Goal: Information Seeking & Learning: Learn about a topic

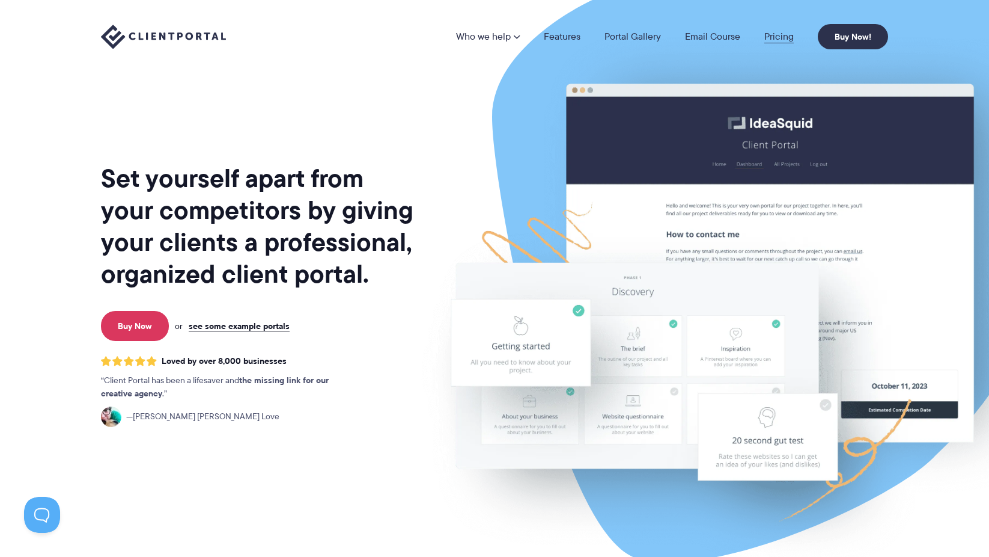
click at [783, 37] on link "Pricing" at bounding box center [779, 37] width 29 height 10
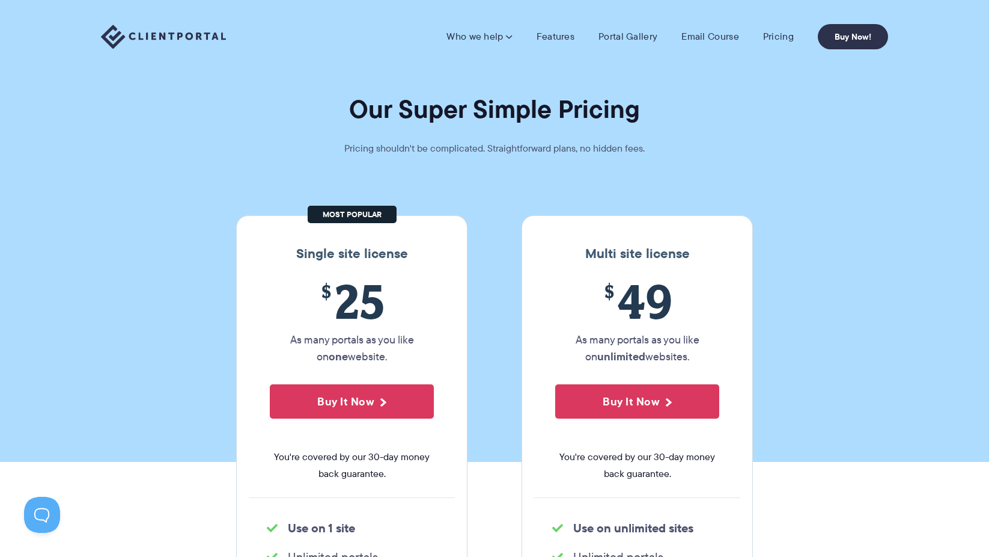
click at [167, 31] on img at bounding box center [163, 37] width 125 height 25
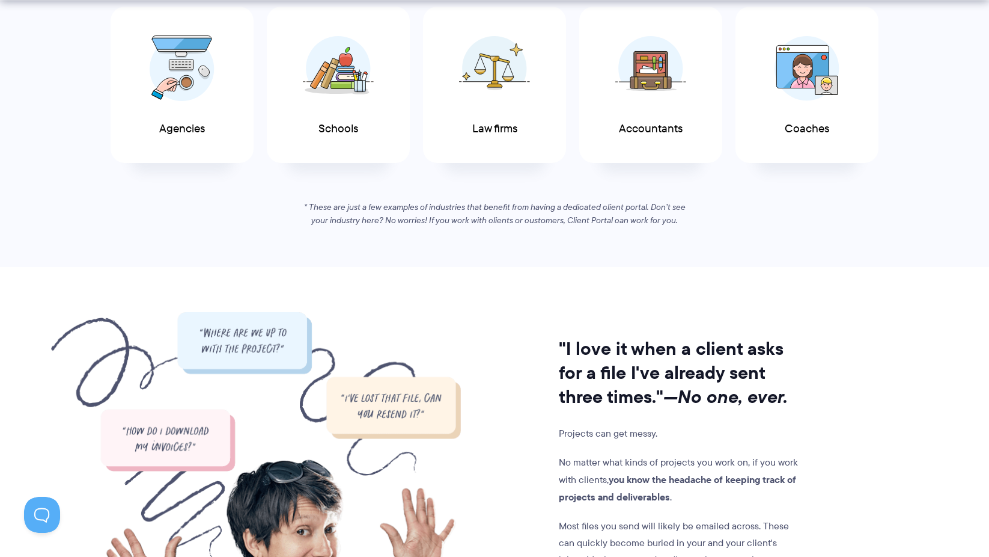
scroll to position [781, 0]
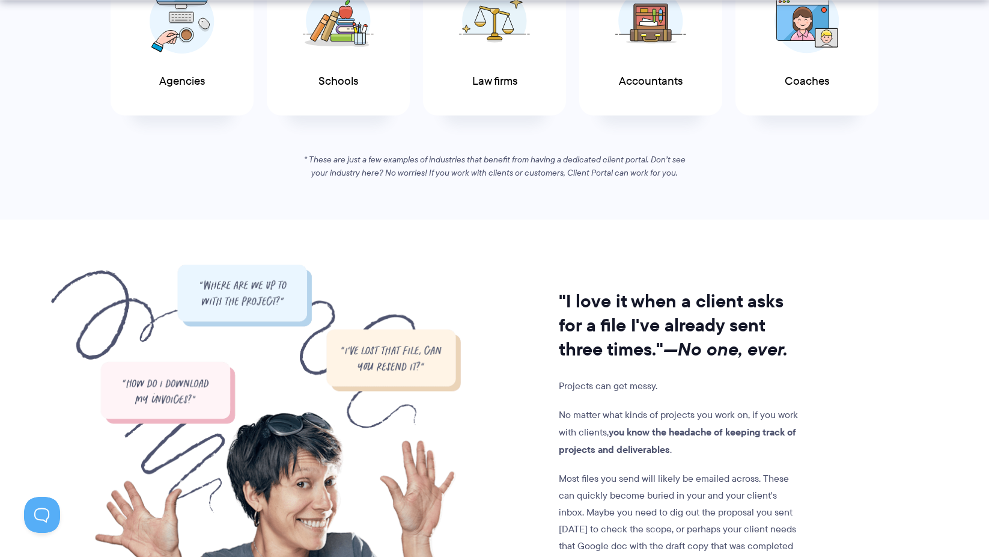
click at [81, 177] on section "If you work with clients, you’ll love Client Portal See why Client Portal is pe…" at bounding box center [494, 12] width 989 height 415
